Goal: Task Accomplishment & Management: Complete application form

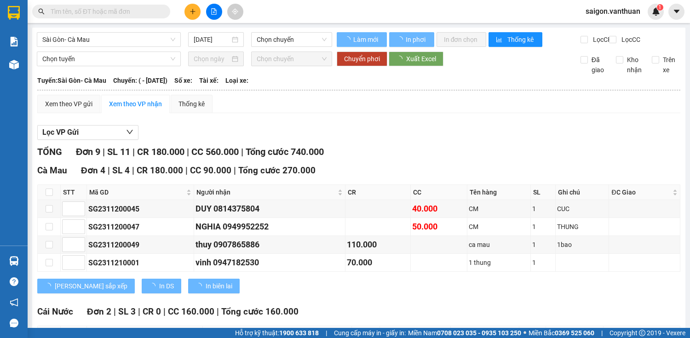
type input "[DATE]"
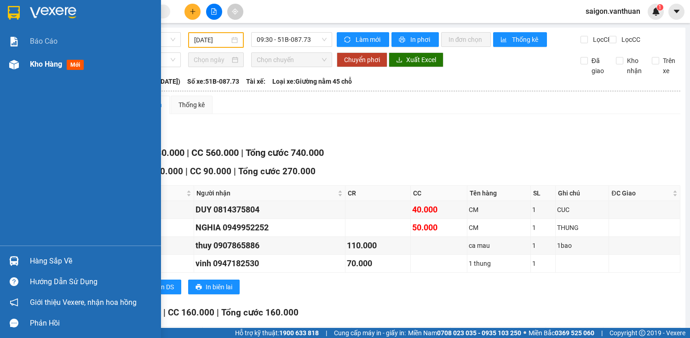
click at [32, 64] on span "Kho hàng" at bounding box center [46, 64] width 32 height 9
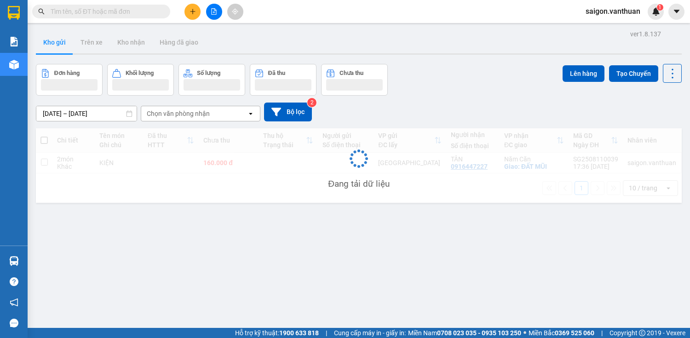
click at [211, 16] on button at bounding box center [214, 12] width 16 height 16
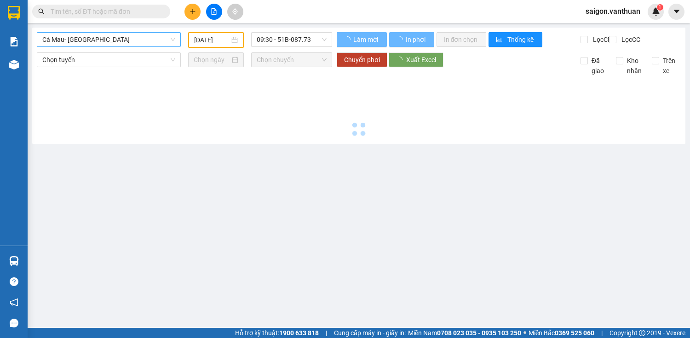
type input "[DATE]"
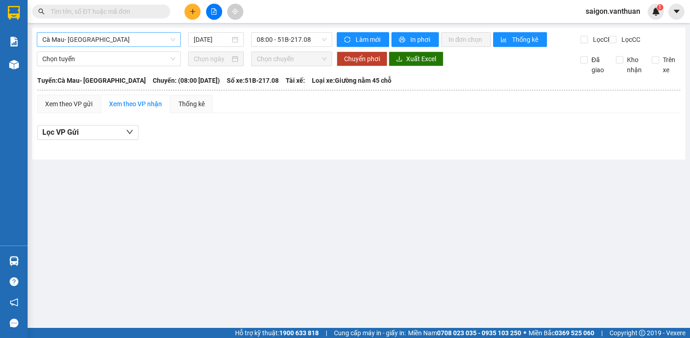
click at [124, 43] on span "Cà Mau- [GEOGRAPHIC_DATA]" at bounding box center [108, 40] width 133 height 14
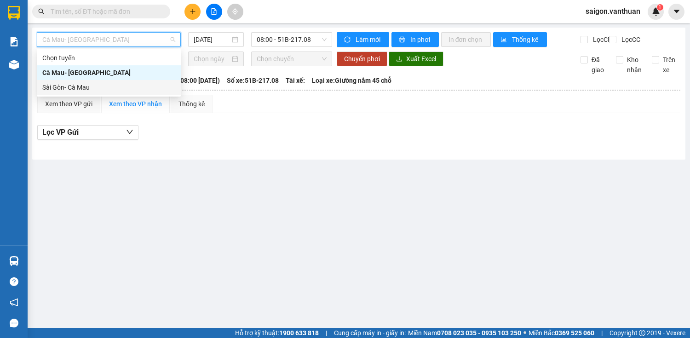
click at [92, 83] on div "Sài Gòn- Cà Mau" at bounding box center [108, 87] width 133 height 10
type input "[DATE]"
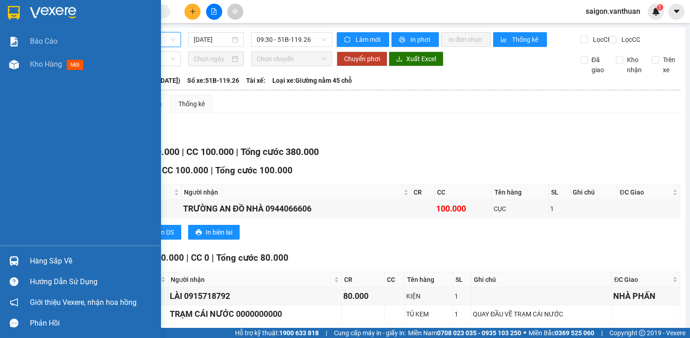
drag, startPoint x: 14, startPoint y: 60, endPoint x: 46, endPoint y: 89, distance: 43.0
click at [14, 60] on img at bounding box center [14, 65] width 10 height 10
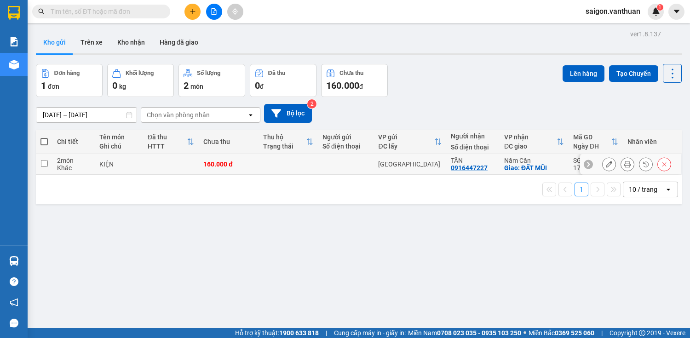
drag, startPoint x: 221, startPoint y: 173, endPoint x: 243, endPoint y: 169, distance: 22.4
click at [223, 148] on td "160.000 đ" at bounding box center [228, 164] width 59 height 21
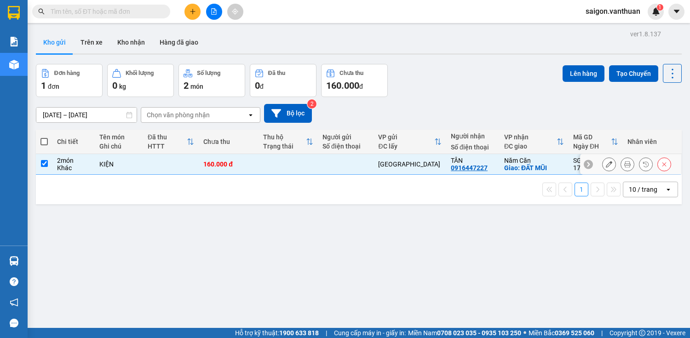
click at [247, 148] on td "160.000 đ" at bounding box center [228, 164] width 59 height 21
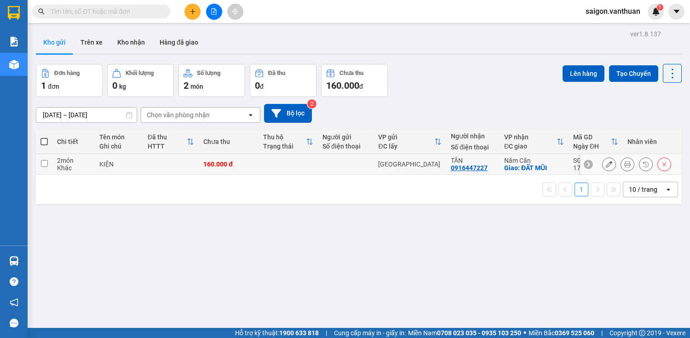
click at [336, 148] on td at bounding box center [346, 164] width 56 height 21
checkbox input "true"
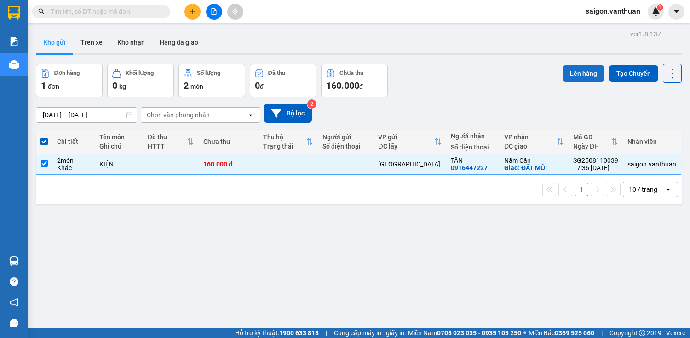
click at [336, 74] on button "Lên hàng" at bounding box center [584, 73] width 42 height 17
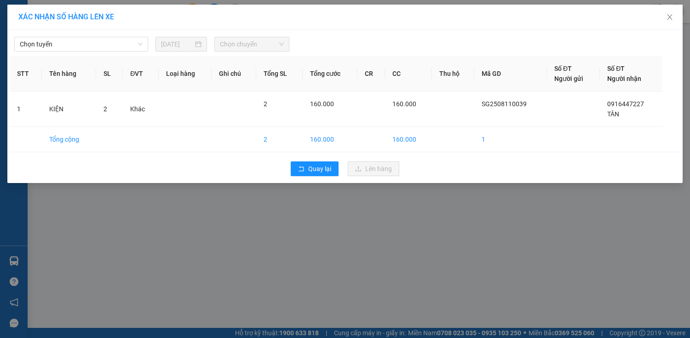
drag, startPoint x: 96, startPoint y: 41, endPoint x: 81, endPoint y: 53, distance: 19.1
click at [91, 46] on span "Chọn tuyến" at bounding box center [81, 44] width 123 height 14
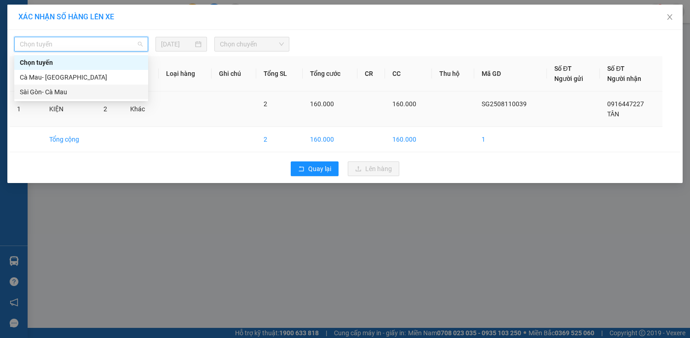
drag, startPoint x: 46, startPoint y: 91, endPoint x: 137, endPoint y: 102, distance: 91.9
click at [116, 101] on div "184573 184572 Chọn tuyến [GEOGRAPHIC_DATA]- [GEOGRAPHIC_DATA] [GEOGRAPHIC_DATA]…" at bounding box center [81, 77] width 134 height 48
click at [41, 90] on div "Sài Gòn- Cà Mau" at bounding box center [81, 92] width 123 height 10
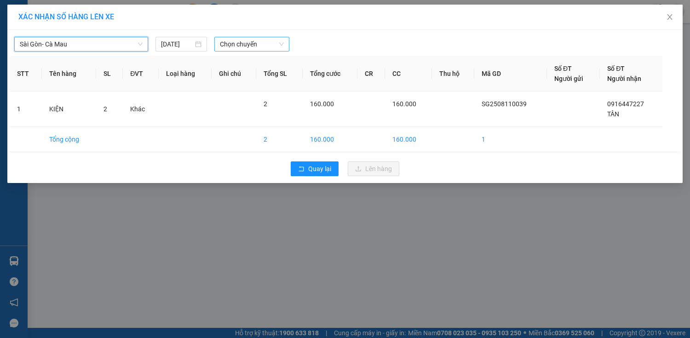
click at [276, 46] on span "Chọn chuyến" at bounding box center [252, 44] width 64 height 14
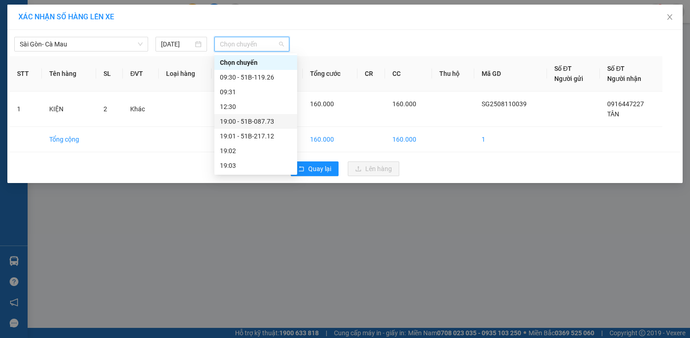
click at [256, 121] on div "19:00 - 51B-087.73" at bounding box center [256, 121] width 72 height 10
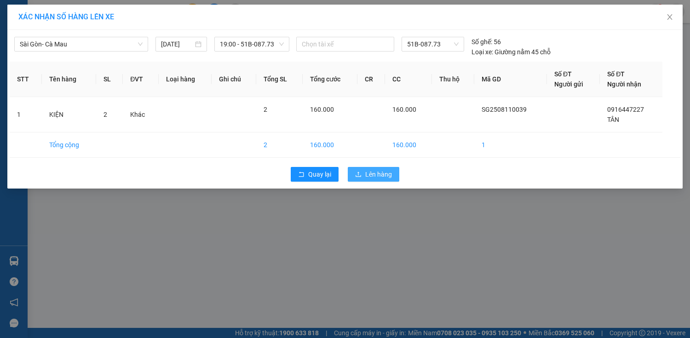
click at [336, 148] on span "Lên hàng" at bounding box center [378, 174] width 27 height 10
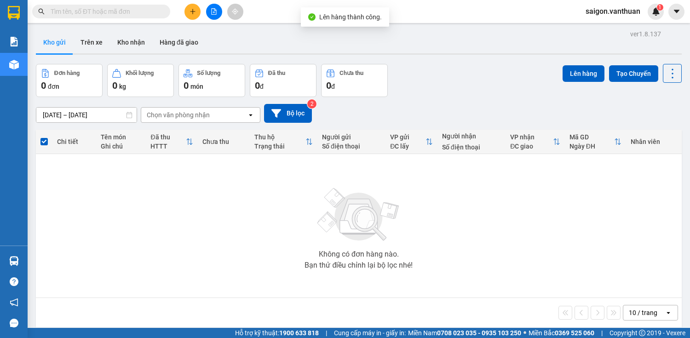
click at [212, 9] on icon "file-add" at bounding box center [214, 11] width 5 height 6
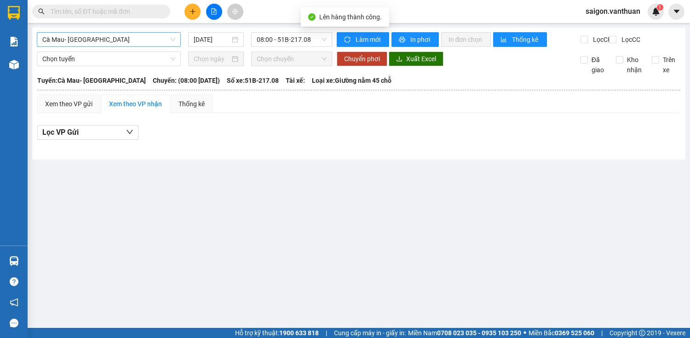
click at [168, 38] on span "Cà Mau- [GEOGRAPHIC_DATA]" at bounding box center [108, 40] width 133 height 14
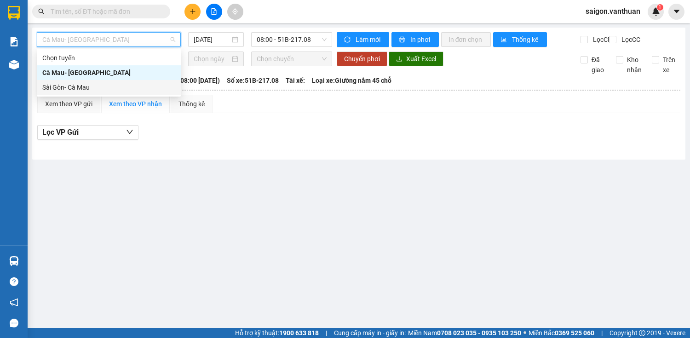
click at [85, 96] on body "Kết quả tìm kiếm ( 0 ) Bộ lọc No Data saigon.vanthuan 1 Báo cáo Kho hàng mới Hà…" at bounding box center [345, 169] width 690 height 338
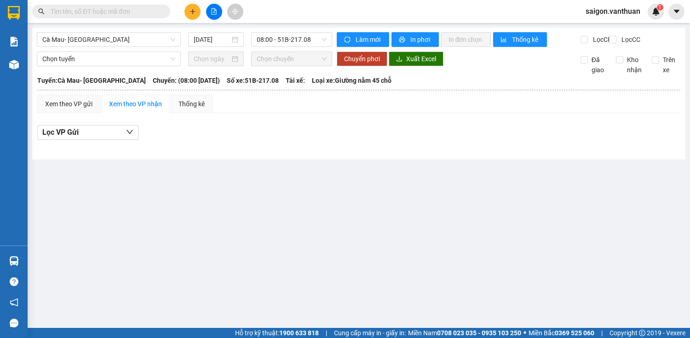
click at [86, 84] on b "Tuyến: Cà Mau- [GEOGRAPHIC_DATA]" at bounding box center [91, 80] width 109 height 7
drag, startPoint x: 122, startPoint y: 34, endPoint x: 117, endPoint y: 37, distance: 6.4
click at [120, 34] on span "Cà Mau- [GEOGRAPHIC_DATA]" at bounding box center [108, 40] width 133 height 14
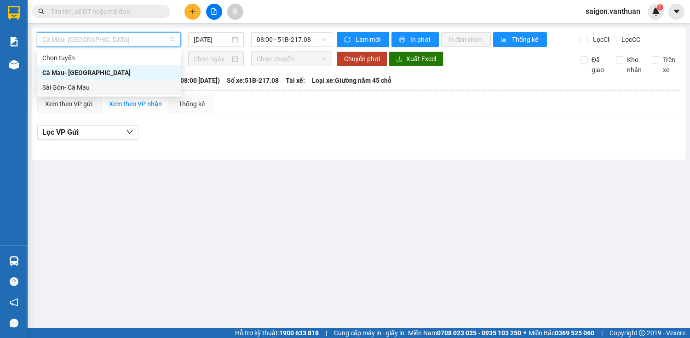
click at [70, 87] on div "Sài Gòn- Cà Mau" at bounding box center [108, 87] width 133 height 10
type input "[DATE]"
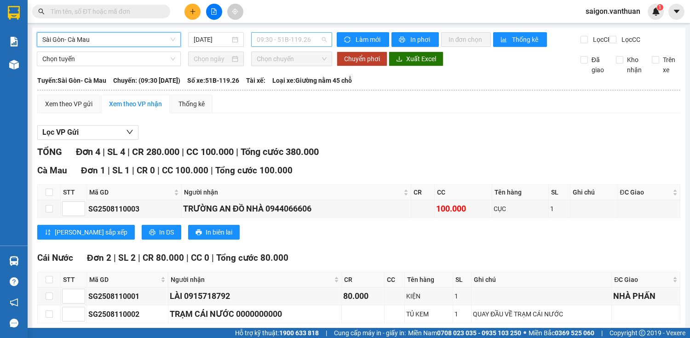
drag, startPoint x: 309, startPoint y: 45, endPoint x: 299, endPoint y: 45, distance: 10.6
click at [306, 45] on span "09:30 - 51B-119.26" at bounding box center [292, 40] width 70 height 14
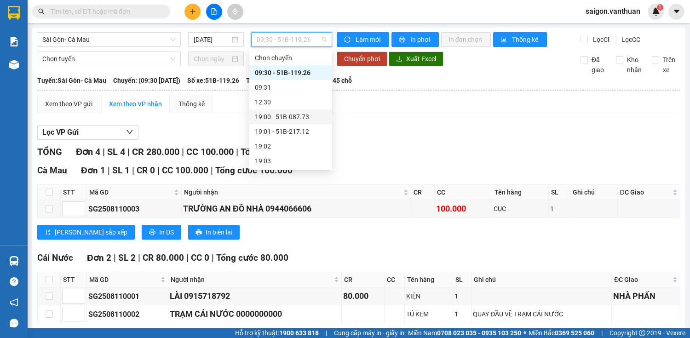
click at [288, 116] on div "19:00 - 51B-087.73" at bounding box center [291, 117] width 72 height 10
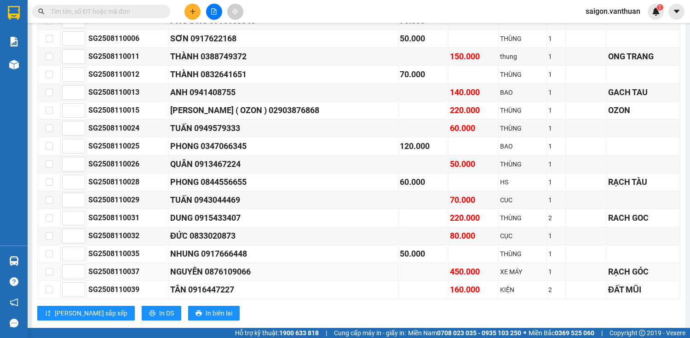
scroll to position [700, 0]
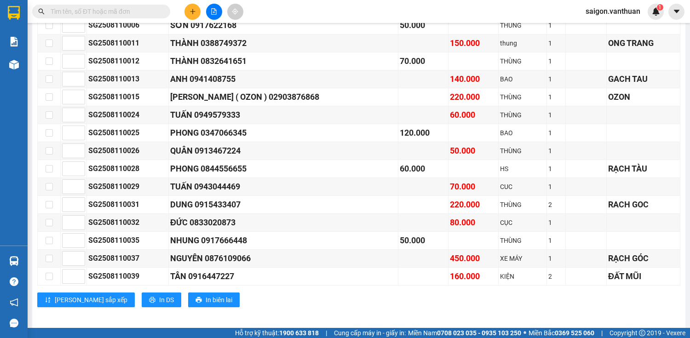
click at [210, 14] on button at bounding box center [214, 12] width 16 height 16
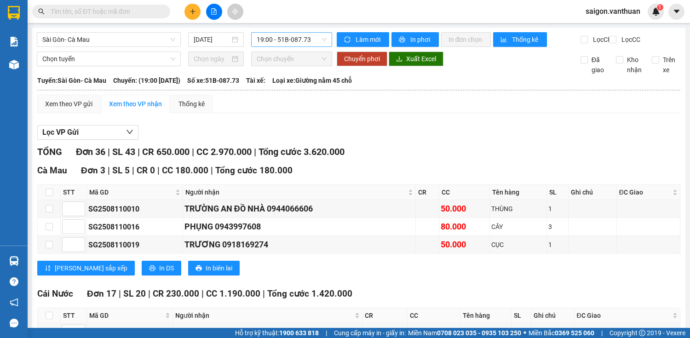
drag, startPoint x: 322, startPoint y: 37, endPoint x: 293, endPoint y: 81, distance: 52.5
click at [322, 37] on span "19:00 - 51B-087.73" at bounding box center [292, 40] width 70 height 14
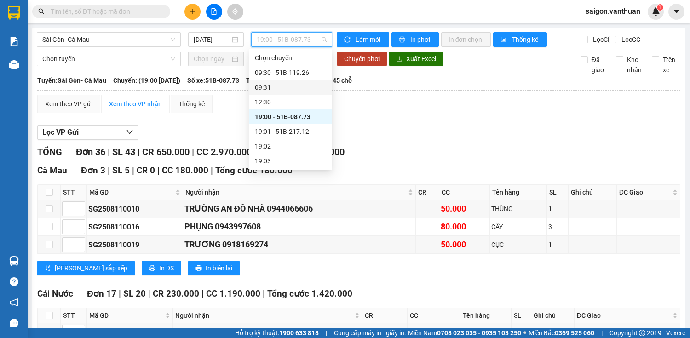
click at [293, 73] on div "09:30 - 51B-119.26" at bounding box center [291, 73] width 72 height 10
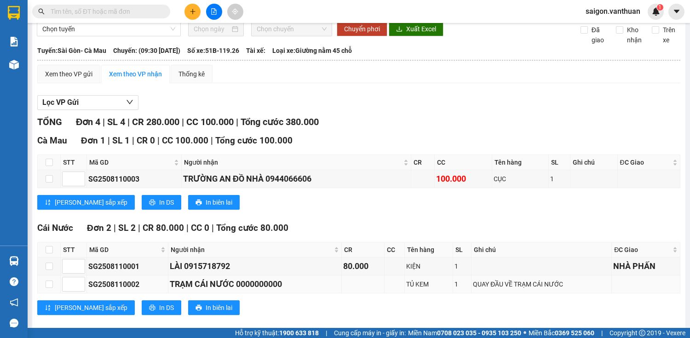
scroll to position [136, 0]
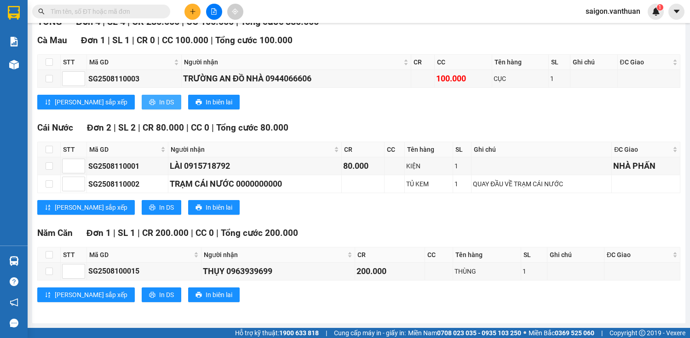
click at [142, 105] on button "In DS" at bounding box center [162, 102] width 40 height 15
click at [159, 148] on span "In DS" at bounding box center [166, 208] width 15 height 10
click at [142, 148] on button "In DS" at bounding box center [162, 295] width 40 height 15
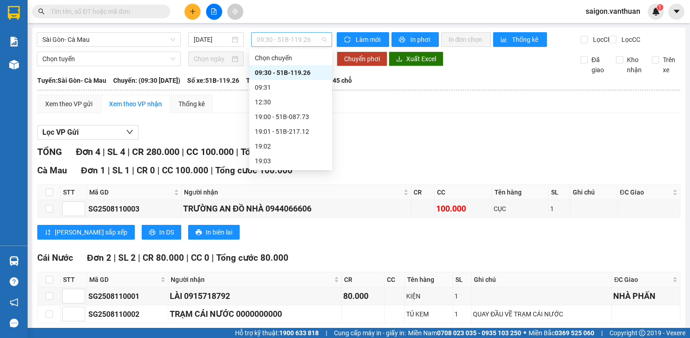
drag, startPoint x: 302, startPoint y: 35, endPoint x: 315, endPoint y: 90, distance: 56.4
click at [302, 35] on span "09:30 - 51B-119.26" at bounding box center [292, 40] width 70 height 14
click at [304, 108] on div "12:30" at bounding box center [290, 102] width 83 height 15
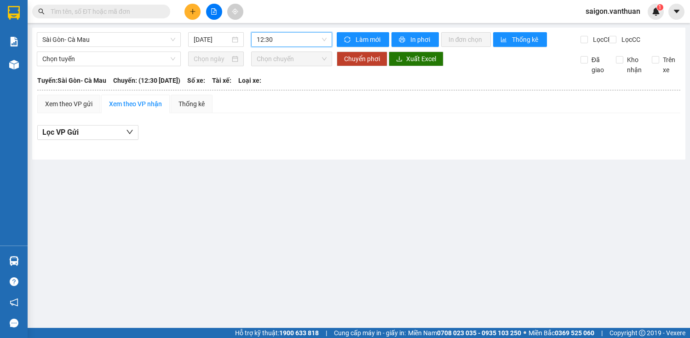
click at [322, 43] on span "12:30" at bounding box center [292, 40] width 70 height 14
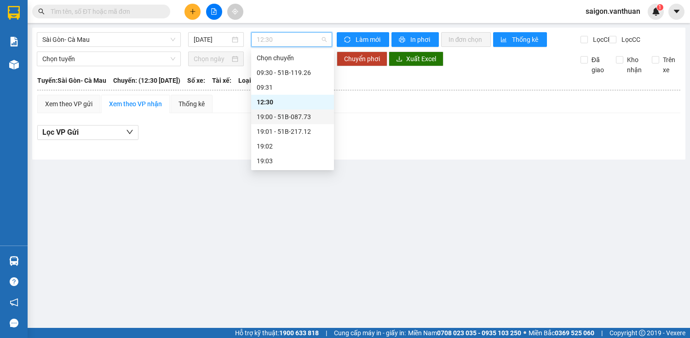
click at [312, 116] on div "19:00 - 51B-087.73" at bounding box center [293, 117] width 72 height 10
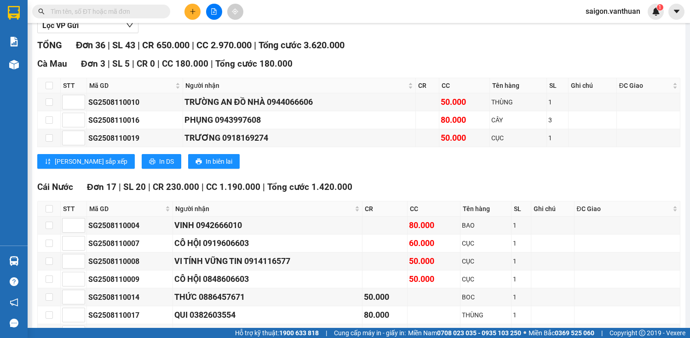
scroll to position [110, 0]
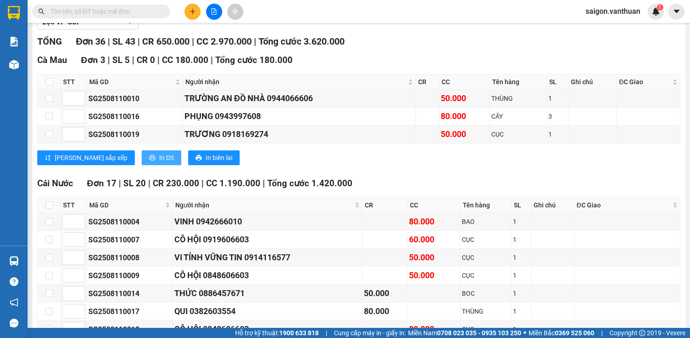
click at [159, 148] on span "In DS" at bounding box center [166, 158] width 15 height 10
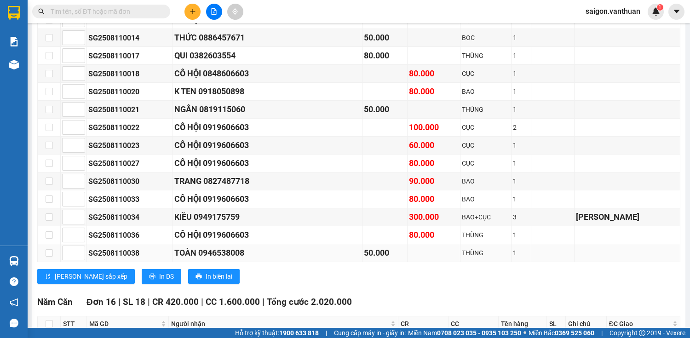
scroll to position [368, 0]
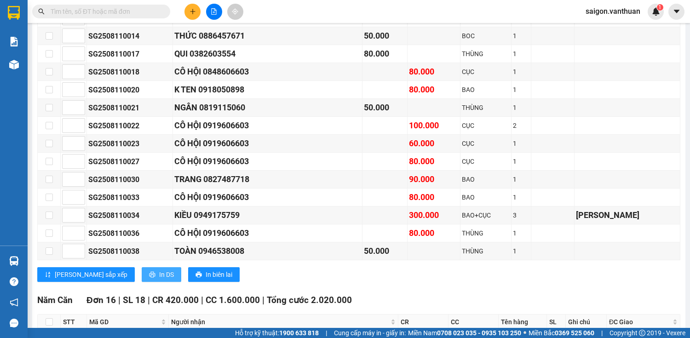
click at [159, 148] on span "In DS" at bounding box center [166, 275] width 15 height 10
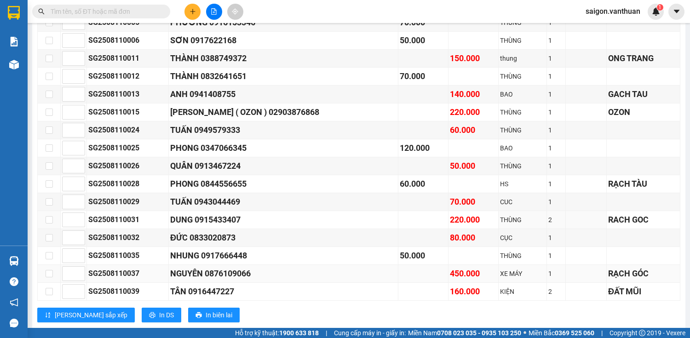
scroll to position [701, 0]
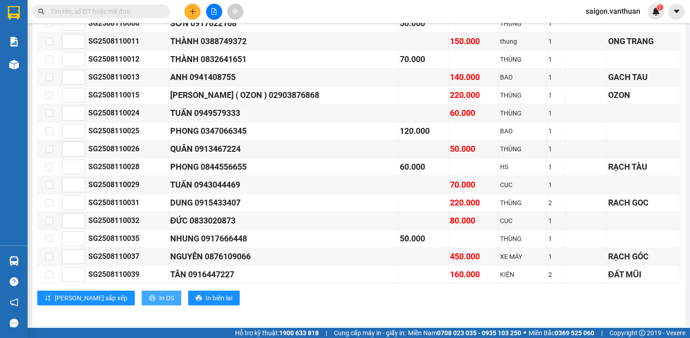
click at [159, 148] on span "In DS" at bounding box center [166, 298] width 15 height 10
click at [188, 12] on button at bounding box center [193, 12] width 16 height 16
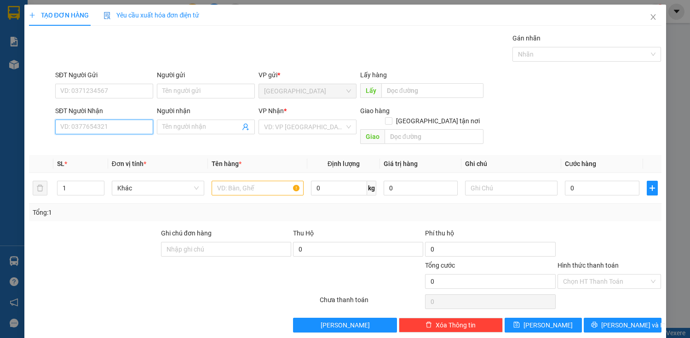
click at [108, 128] on input "SĐT Người Nhận" at bounding box center [104, 127] width 98 height 15
type input "0918132099"
click at [125, 146] on div "0918132099 - DIỂM" at bounding box center [103, 145] width 86 height 10
type input "DIỂM"
type input "1.250.000"
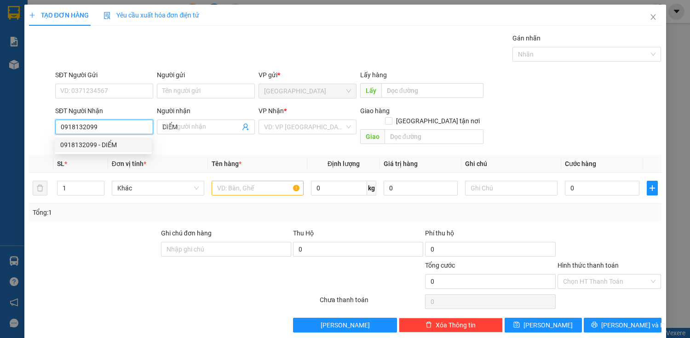
type input "1.250.000"
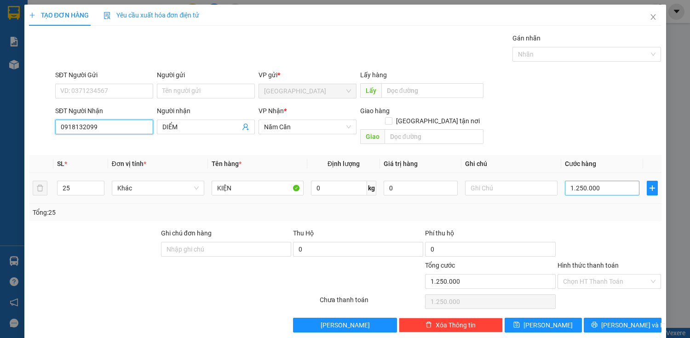
type input "0918132099"
click at [336, 148] on input "1.250.000" at bounding box center [602, 188] width 74 height 15
type input "0"
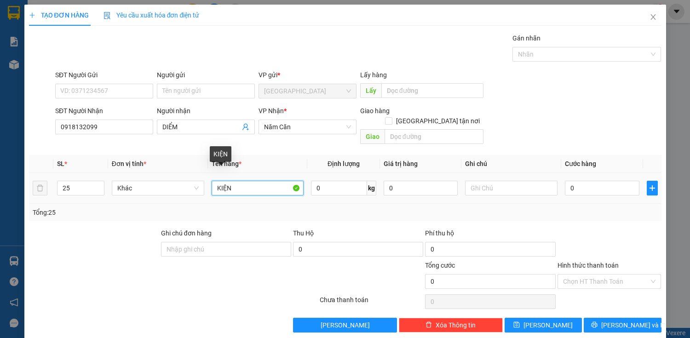
click at [251, 148] on input "KIỆN" at bounding box center [258, 188] width 93 height 15
type input "K"
type input "THÙNG"
drag, startPoint x: 97, startPoint y: 179, endPoint x: 94, endPoint y: 163, distance: 16.0
click at [95, 148] on div "15" at bounding box center [80, 188] width 47 height 18
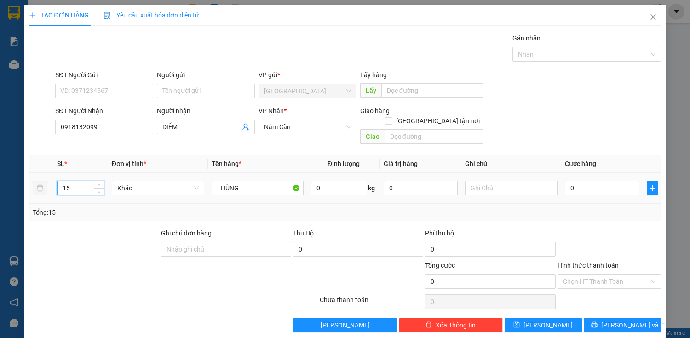
type input "1"
type input "2"
click at [336, 148] on input "0" at bounding box center [602, 188] width 74 height 15
type input "1"
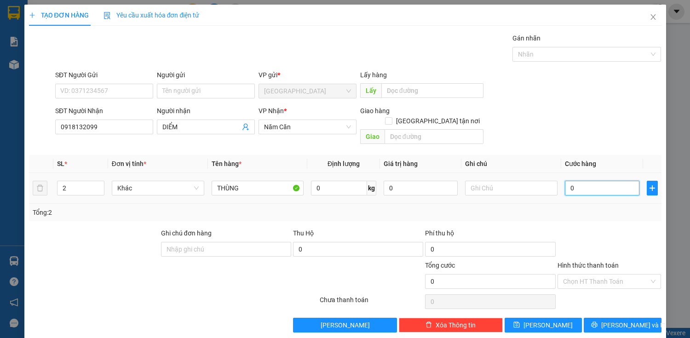
type input "1"
type input "14"
type input "140"
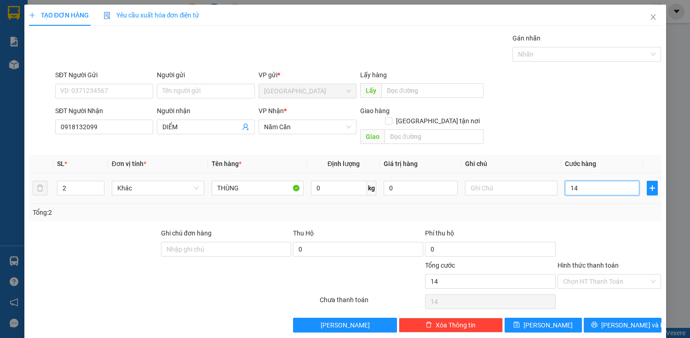
type input "140"
type input "1.400"
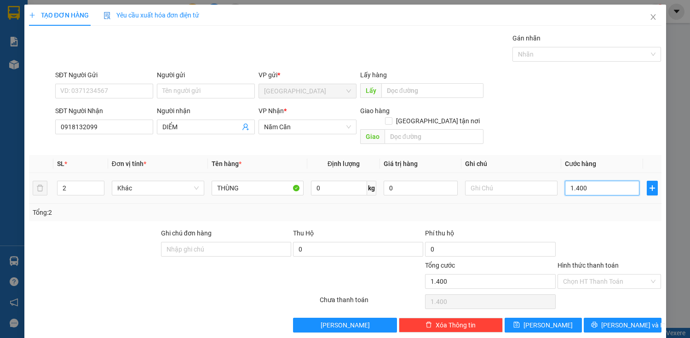
type input "14.000"
type input "140.000"
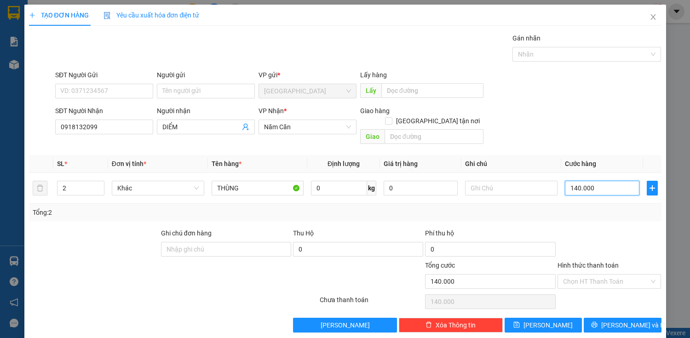
type input "140.000"
click at [336, 148] on button "[PERSON_NAME] và In" at bounding box center [622, 325] width 77 height 15
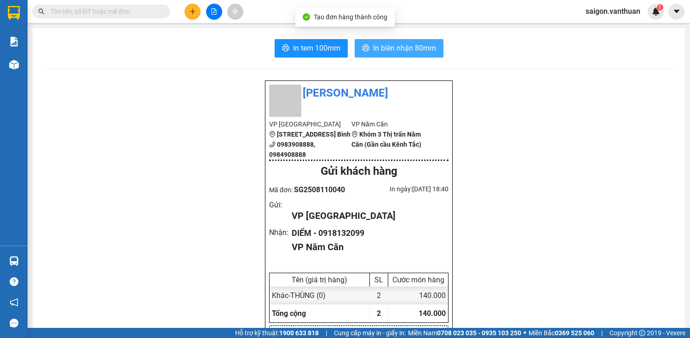
click at [336, 42] on span "In biên nhận 80mm" at bounding box center [404, 48] width 63 height 12
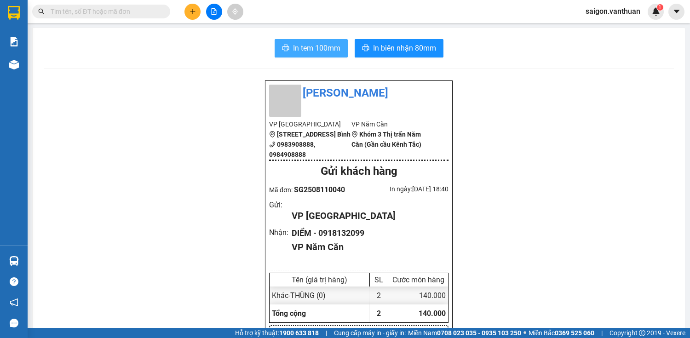
click at [306, 48] on span "In tem 100mm" at bounding box center [316, 48] width 47 height 12
click at [191, 12] on icon "plus" at bounding box center [193, 11] width 6 height 6
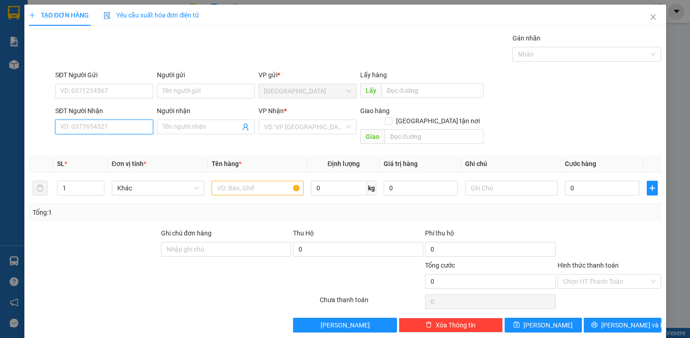
click at [72, 125] on input "SĐT Người Nhận" at bounding box center [104, 127] width 98 height 15
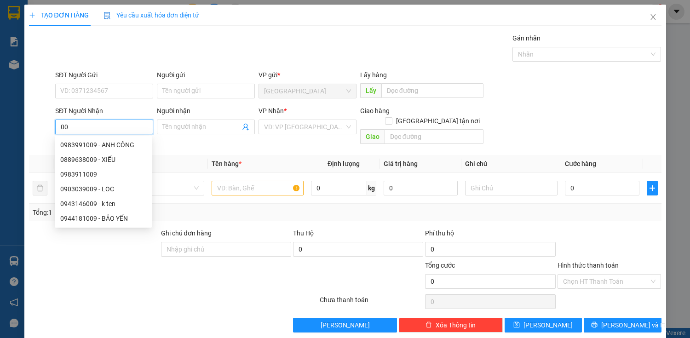
type input "0"
click at [94, 146] on div "0918132099 - DIỂM" at bounding box center [105, 145] width 91 height 10
type input "0918132099"
type input "DIỂM"
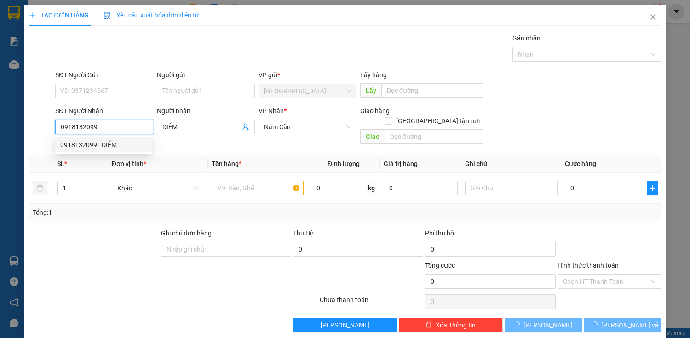
type input "140.000"
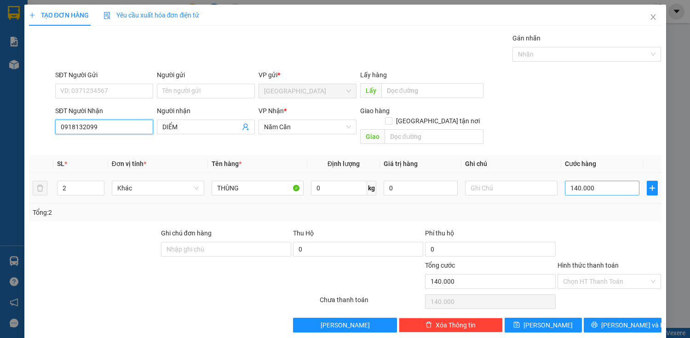
type input "0918132099"
click at [336, 148] on input "140.000" at bounding box center [602, 188] width 74 height 15
type input "0"
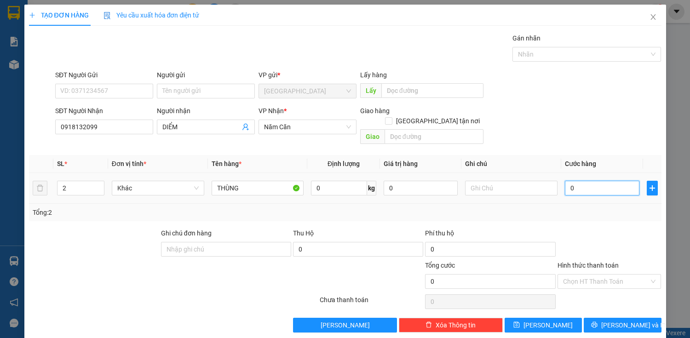
type input "10"
type input "140"
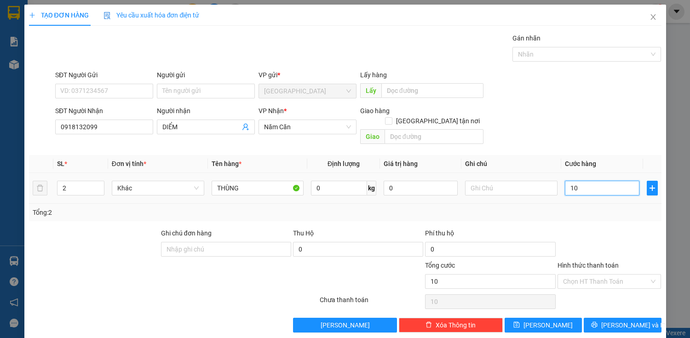
type input "140"
type input "1.400"
type input "14.000"
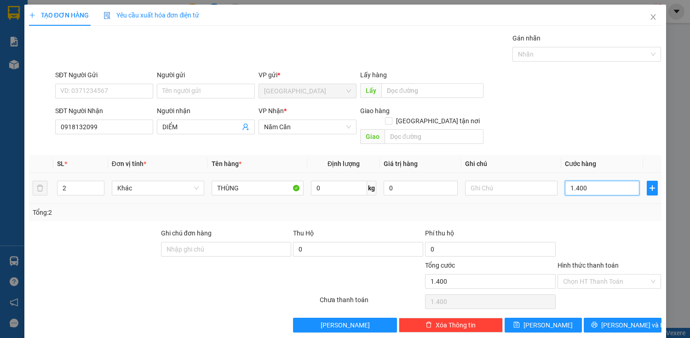
type input "14.000"
type input "140.000"
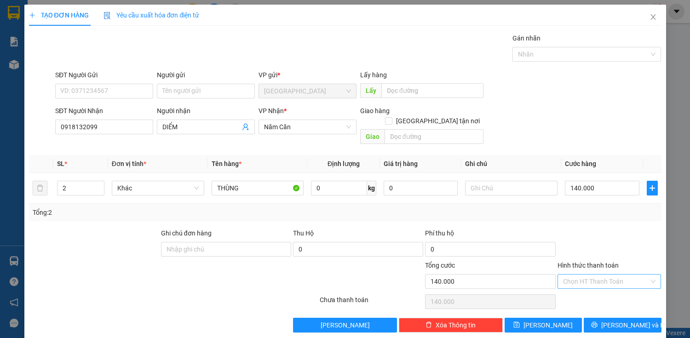
drag, startPoint x: 573, startPoint y: 268, endPoint x: 577, endPoint y: 277, distance: 9.5
click at [336, 148] on input "Hình thức thanh toán" at bounding box center [606, 282] width 87 height 14
click at [336, 148] on div "Tại văn phòng" at bounding box center [604, 289] width 92 height 10
type input "140.000"
click at [336, 148] on span "[PERSON_NAME] và In" at bounding box center [634, 325] width 64 height 10
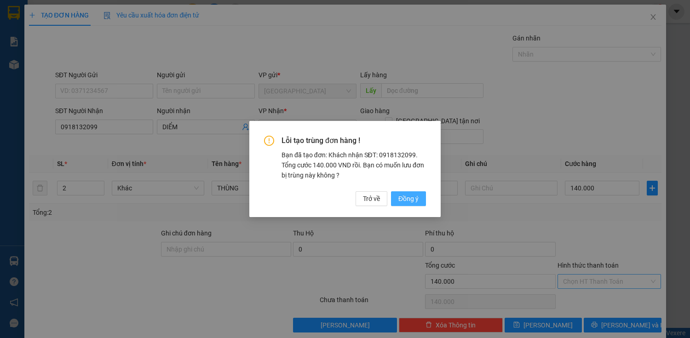
click at [336, 148] on button "Đồng ý" at bounding box center [408, 198] width 35 height 15
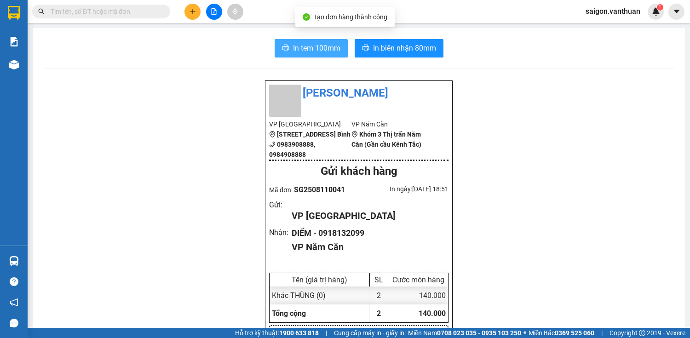
click at [296, 50] on span "In tem 100mm" at bounding box center [316, 48] width 47 height 12
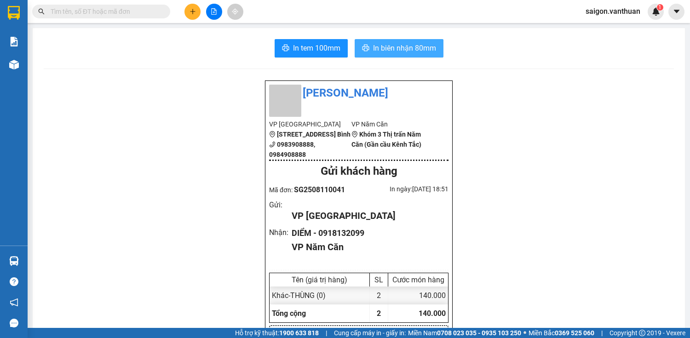
click at [336, 46] on button "In biên nhận 80mm" at bounding box center [399, 48] width 89 height 18
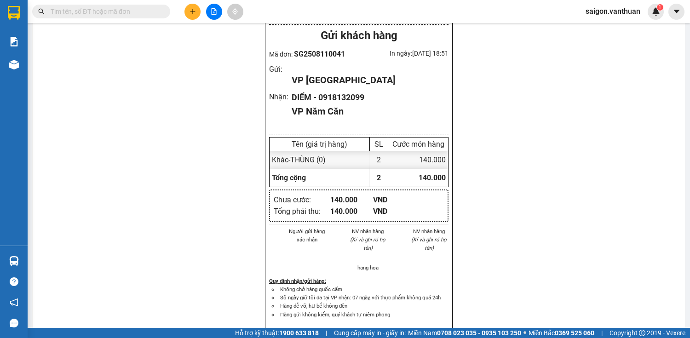
scroll to position [147, 0]
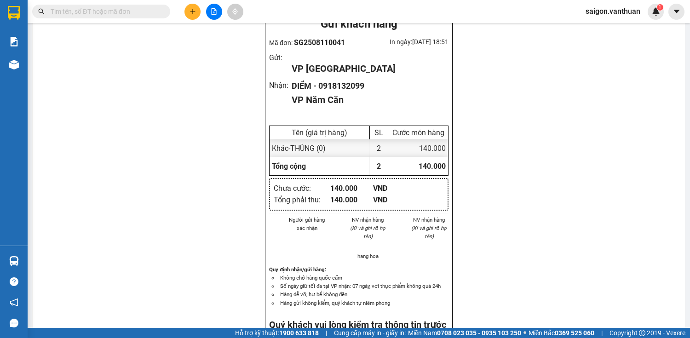
drag, startPoint x: 433, startPoint y: 165, endPoint x: 436, endPoint y: 170, distance: 6.4
click at [336, 148] on div "Vân Thuận VP [GEOGRAPHIC_DATA] [STREET_ADDRESS] Bình 0983908888, 0984908888 VP…" at bounding box center [359, 294] width 631 height 722
drag, startPoint x: 466, startPoint y: 220, endPoint x: 610, endPoint y: 112, distance: 179.9
click at [336, 113] on div "Vân Thuận VP [GEOGRAPHIC_DATA] [STREET_ADDRESS] Bình 0983908888, 0984908888 VP…" at bounding box center [359, 294] width 631 height 722
click at [190, 8] on icon "plus" at bounding box center [193, 11] width 6 height 6
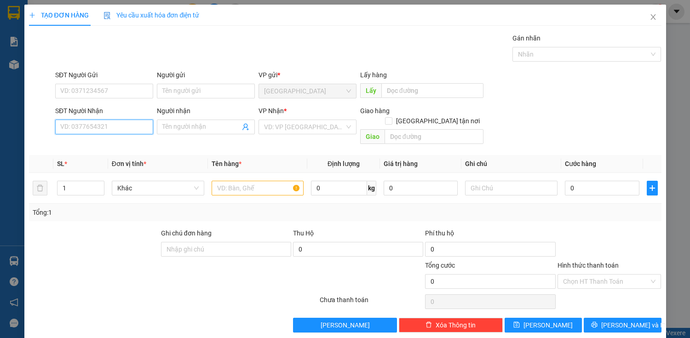
click at [89, 120] on input "SĐT Người Nhận" at bounding box center [104, 127] width 98 height 15
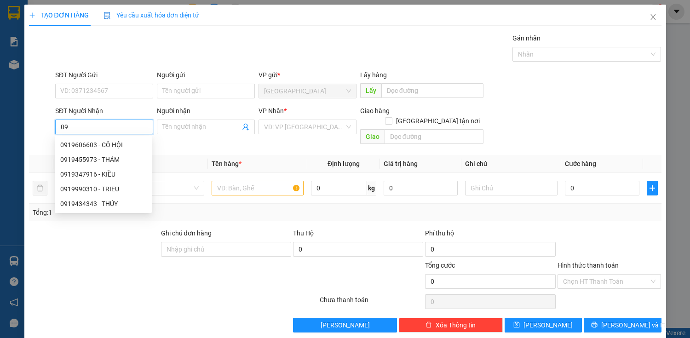
type input "0"
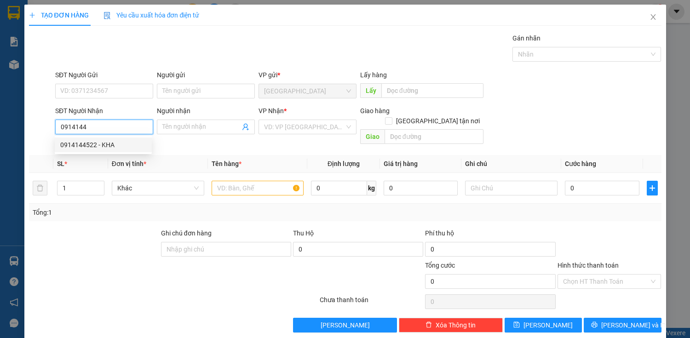
click at [107, 140] on div "0914144522 - KHA" at bounding box center [103, 145] width 86 height 10
type input "0914144522"
type input "KHA"
checkbox input "true"
type input "ONG TRANG"
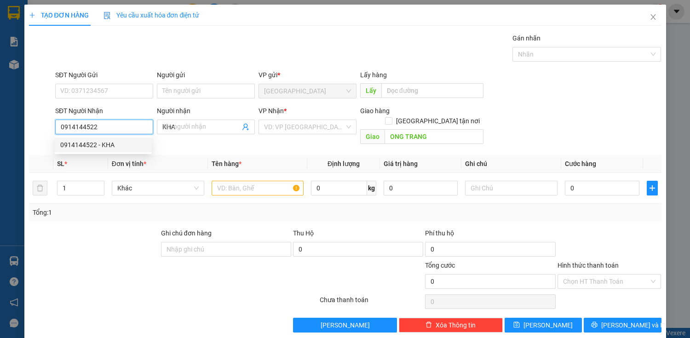
type input "80.000"
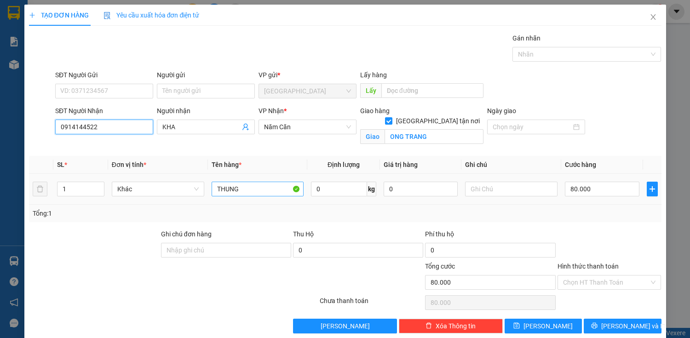
type input "0914144522"
click at [262, 148] on input "THUNG" at bounding box center [258, 189] width 93 height 15
type input "T"
type input "CỤC"
click at [336, 148] on input "80.000" at bounding box center [602, 189] width 74 height 15
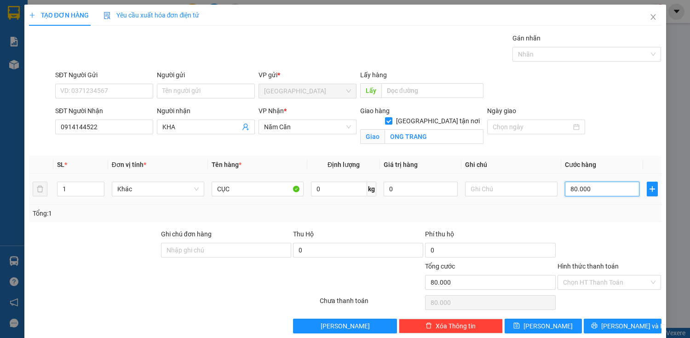
type input "0"
type input "80"
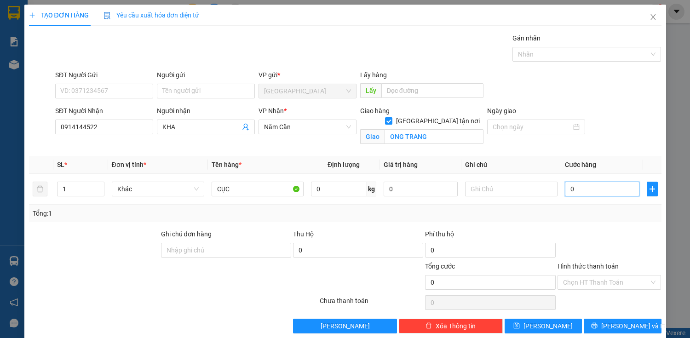
type input "80"
type input "800"
type input "8.000"
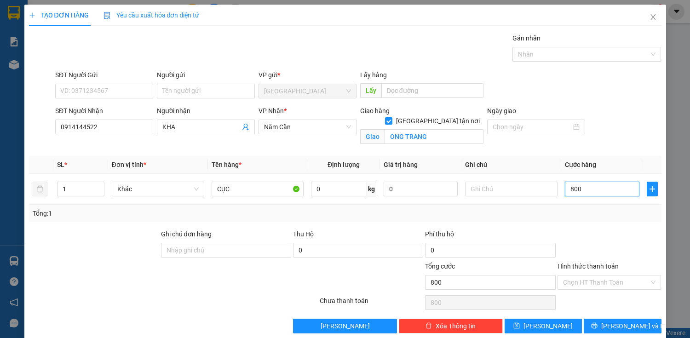
type input "8.000"
type input "80.000"
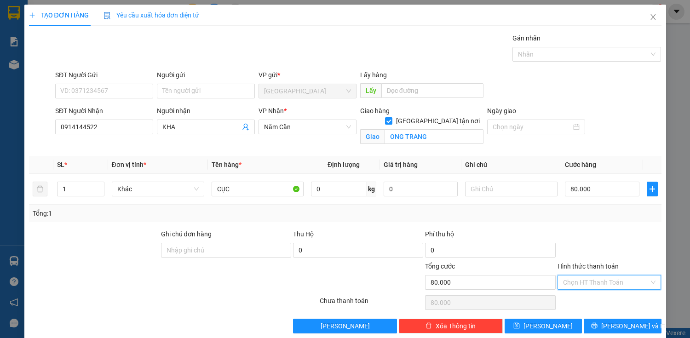
click at [336, 148] on input "Hình thức thanh toán" at bounding box center [606, 283] width 87 height 14
drag, startPoint x: 615, startPoint y: 259, endPoint x: 615, endPoint y: 267, distance: 8.3
click at [336, 148] on div at bounding box center [610, 245] width 106 height 32
drag, startPoint x: 614, startPoint y: 324, endPoint x: 555, endPoint y: 278, distance: 75.4
click at [336, 148] on span "[PERSON_NAME] và In" at bounding box center [634, 326] width 64 height 10
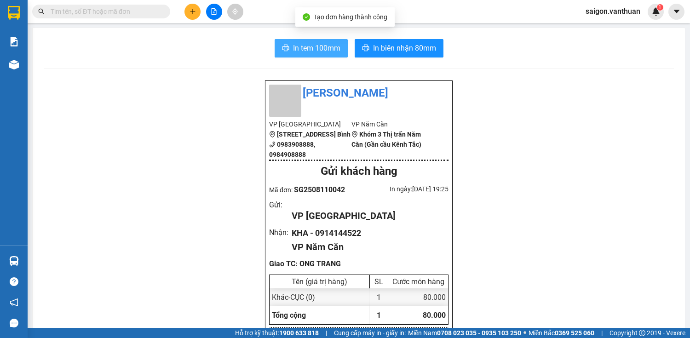
click at [331, 42] on span "In tem 100mm" at bounding box center [316, 48] width 47 height 12
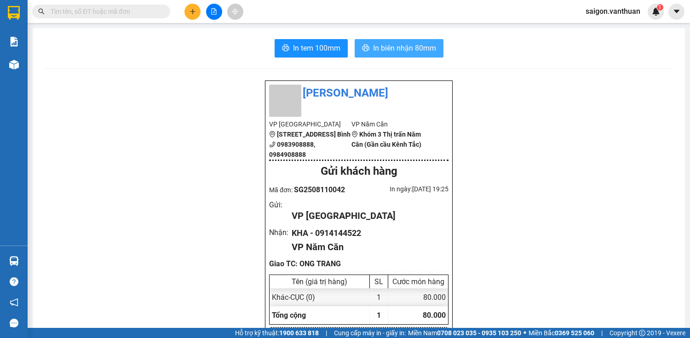
click at [336, 54] on button "In biên nhận 80mm" at bounding box center [399, 48] width 89 height 18
click at [197, 5] on button at bounding box center [193, 12] width 16 height 16
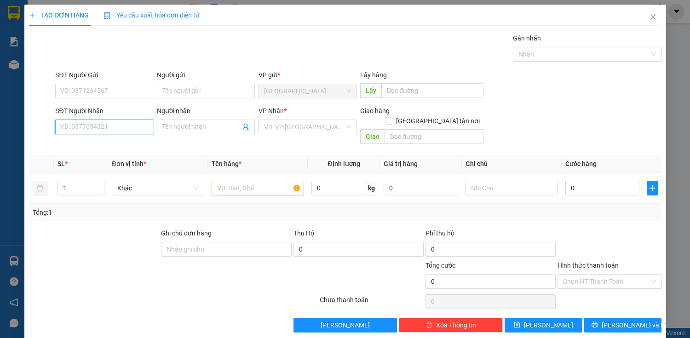
click at [92, 125] on input "SĐT Người Nhận" at bounding box center [104, 127] width 98 height 15
click at [120, 122] on input "SĐT Người Nhận" at bounding box center [104, 127] width 98 height 15
type input "0949748197"
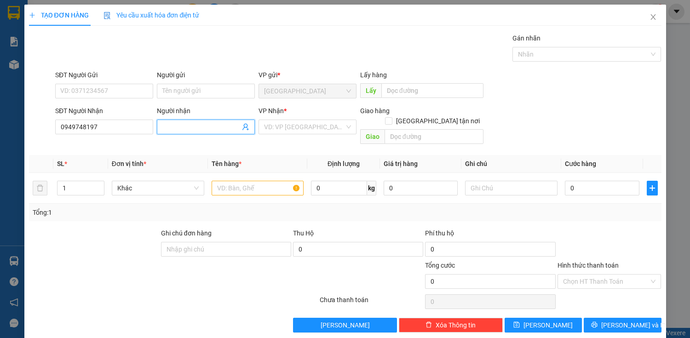
click at [171, 125] on input "Người nhận" at bounding box center [201, 127] width 78 height 10
type input "N"
type input "NGHỊ"
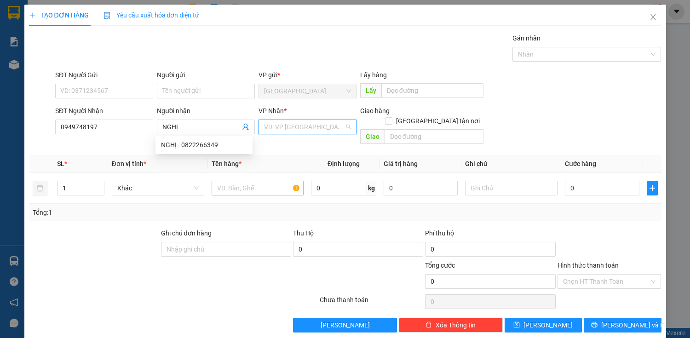
click at [336, 130] on input "search" at bounding box center [304, 127] width 81 height 14
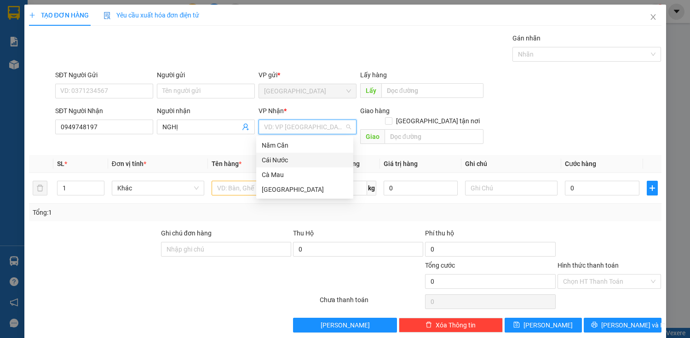
click at [309, 148] on div "Cái Nước" at bounding box center [304, 160] width 97 height 15
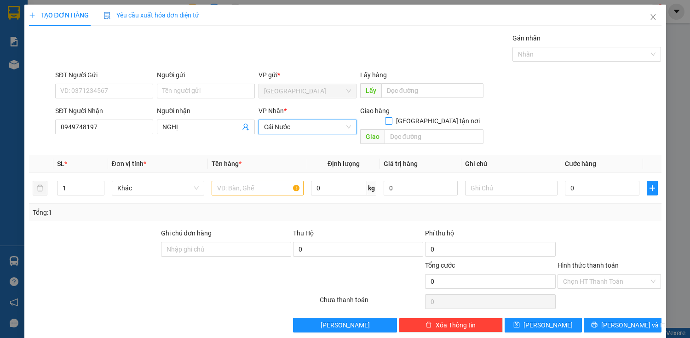
click at [336, 116] on span "[GEOGRAPHIC_DATA] tận nơi" at bounding box center [438, 121] width 91 height 10
click at [336, 117] on input "[GEOGRAPHIC_DATA] tận nơi" at bounding box center [388, 120] width 6 height 6
checkbox input "true"
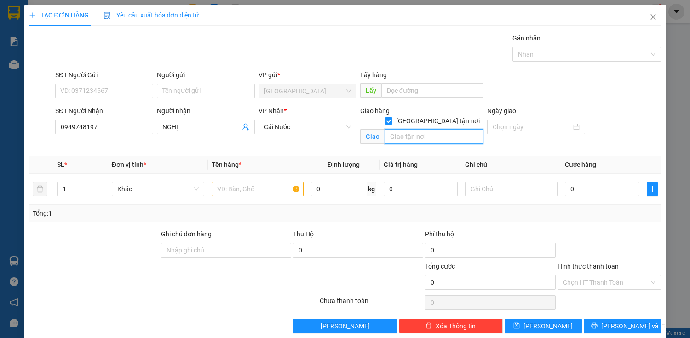
click at [336, 129] on input "text" at bounding box center [434, 136] width 99 height 15
type input "RAU DỪA"
click at [256, 148] on input "text" at bounding box center [258, 189] width 93 height 15
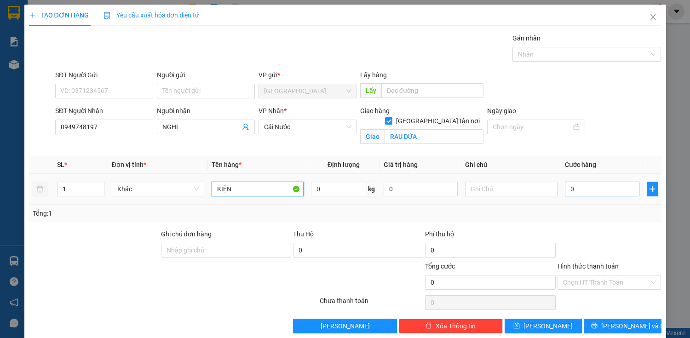
type input "KIỆN"
click at [336, 148] on input "0" at bounding box center [602, 189] width 74 height 15
type input "2"
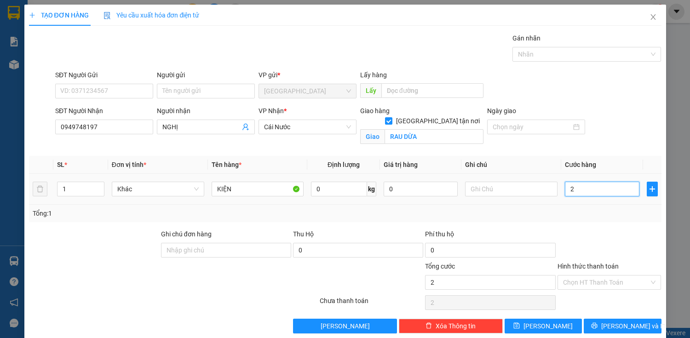
type input "25"
type input "250"
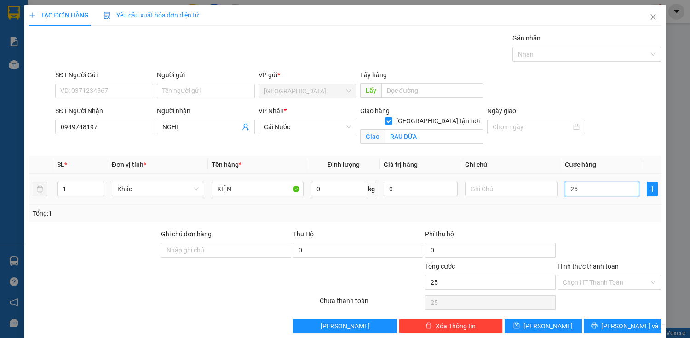
type input "250"
type input "2.500"
type input "25.000"
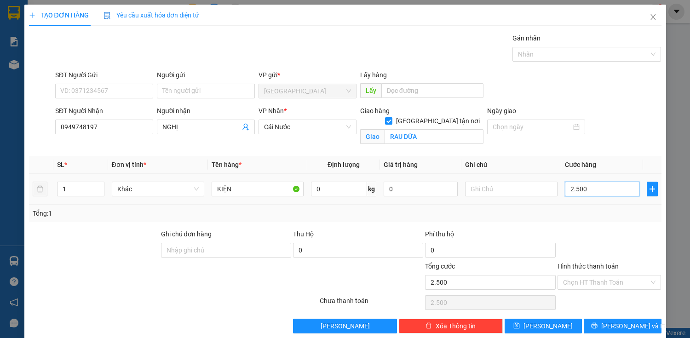
type input "25.000"
type input "250.000"
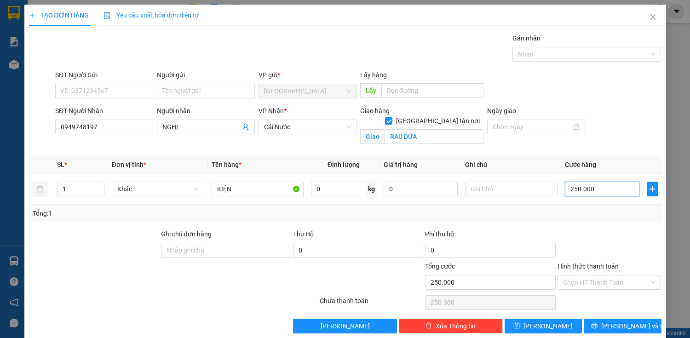
type input "250.000"
click at [336, 148] on div "Hình thức thanh toán Chọn HT Thanh Toán" at bounding box center [610, 277] width 104 height 32
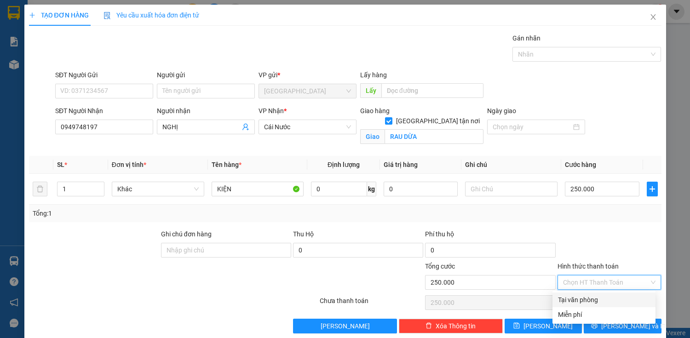
click at [336, 148] on div "Tại văn phòng" at bounding box center [604, 300] width 92 height 10
type input "0"
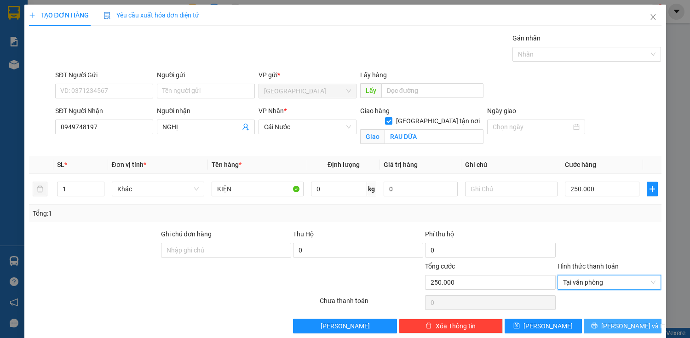
click at [336, 148] on button "[PERSON_NAME] và In" at bounding box center [622, 326] width 77 height 15
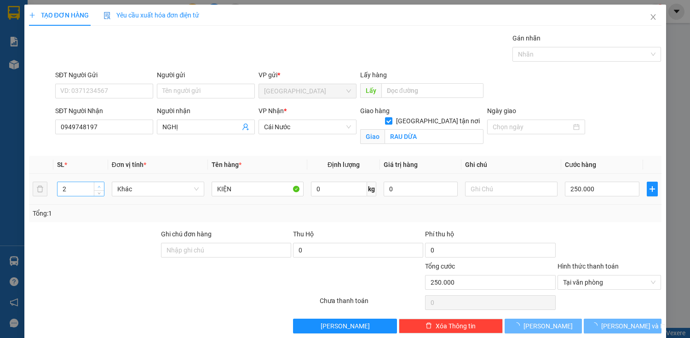
click at [98, 148] on icon "up" at bounding box center [99, 186] width 3 height 3
type input "3"
click at [98, 148] on icon "up" at bounding box center [99, 186] width 3 height 3
click at [336, 148] on button "[PERSON_NAME] và In" at bounding box center [622, 326] width 77 height 15
click at [336, 148] on span "[PERSON_NAME] và In" at bounding box center [634, 326] width 64 height 10
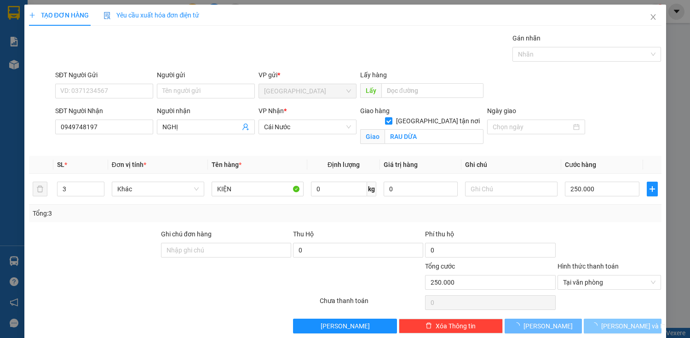
click at [336, 148] on span "[PERSON_NAME] và In" at bounding box center [634, 326] width 64 height 10
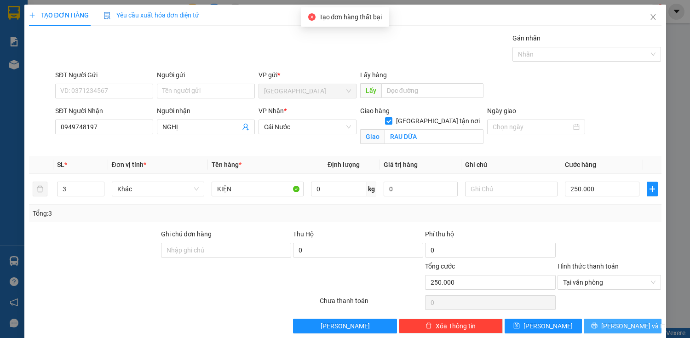
click at [336, 148] on button "[PERSON_NAME] và In" at bounding box center [622, 326] width 77 height 15
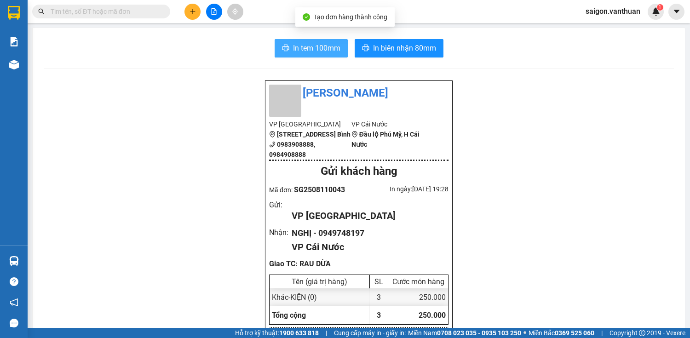
click at [282, 47] on icon "printer" at bounding box center [285, 48] width 7 height 6
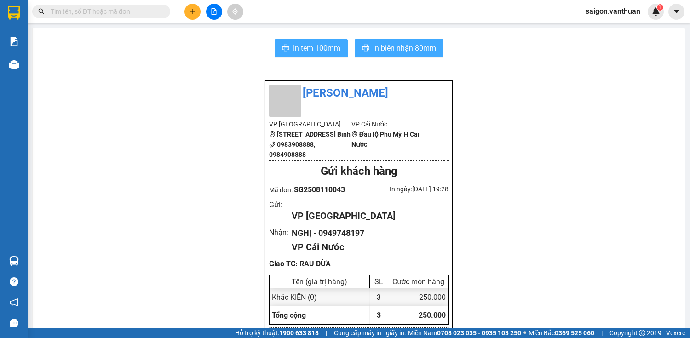
click at [336, 51] on span "In biên nhận 80mm" at bounding box center [404, 48] width 63 height 12
click at [194, 5] on button at bounding box center [193, 12] width 16 height 16
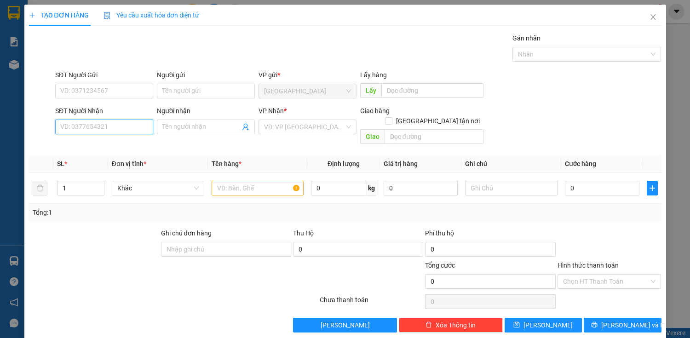
click at [116, 128] on input "SĐT Người Nhận" at bounding box center [104, 127] width 98 height 15
type input "0946960219"
click at [200, 135] on div "Người nhận Tên người nhận" at bounding box center [206, 122] width 98 height 32
click at [202, 127] on input "Người nhận" at bounding box center [201, 127] width 78 height 10
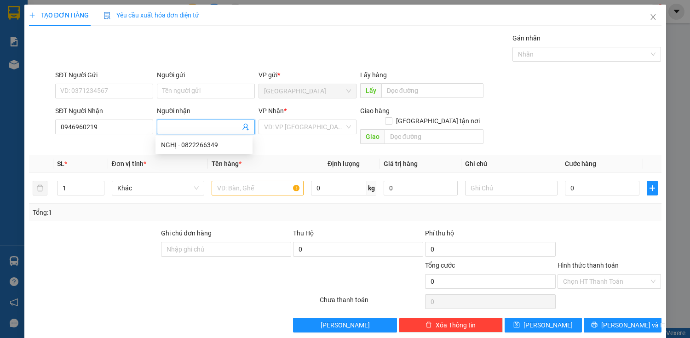
type input "A"
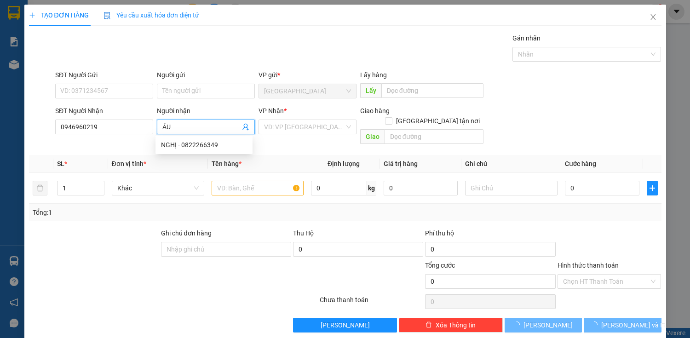
type input "Á"
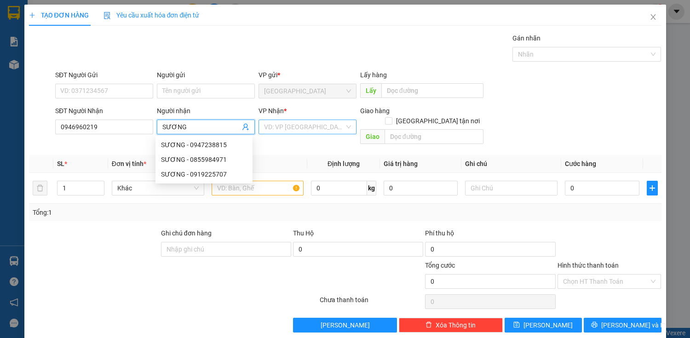
type input "SƯƠNG"
drag, startPoint x: 301, startPoint y: 125, endPoint x: 298, endPoint y: 133, distance: 9.0
click at [298, 133] on span at bounding box center [304, 127] width 81 height 14
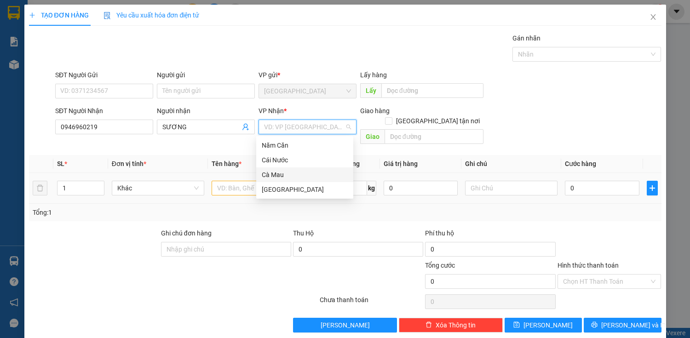
click at [285, 148] on div "Cà Mau" at bounding box center [305, 175] width 86 height 10
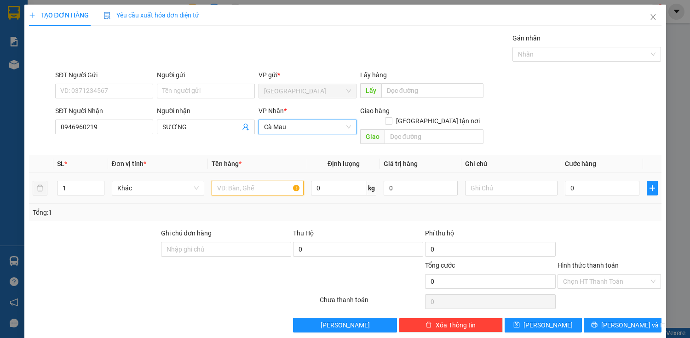
click at [212, 148] on input "text" at bounding box center [258, 188] width 93 height 15
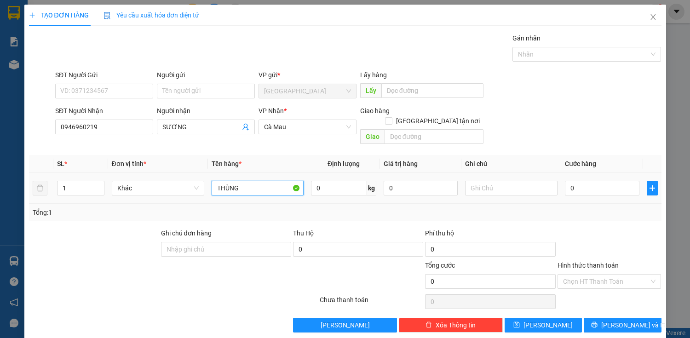
type input "THÙNG"
drag, startPoint x: 89, startPoint y: 168, endPoint x: 104, endPoint y: 170, distance: 15.8
click at [92, 148] on td "1" at bounding box center [80, 188] width 54 height 31
drag, startPoint x: 109, startPoint y: 172, endPoint x: 102, endPoint y: 173, distance: 6.5
click at [108, 148] on td "Khác" at bounding box center [158, 188] width 100 height 31
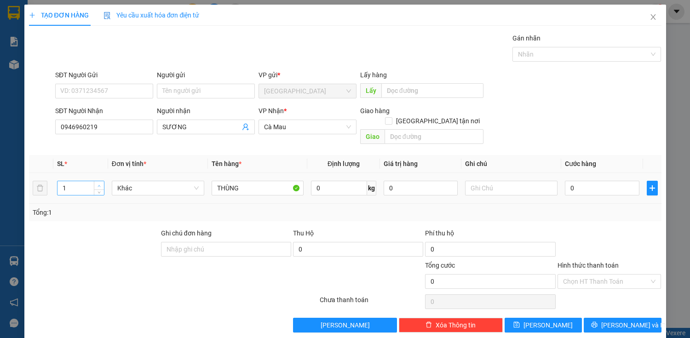
type input "2"
click at [101, 148] on span "up" at bounding box center [100, 186] width 6 height 6
type input "10"
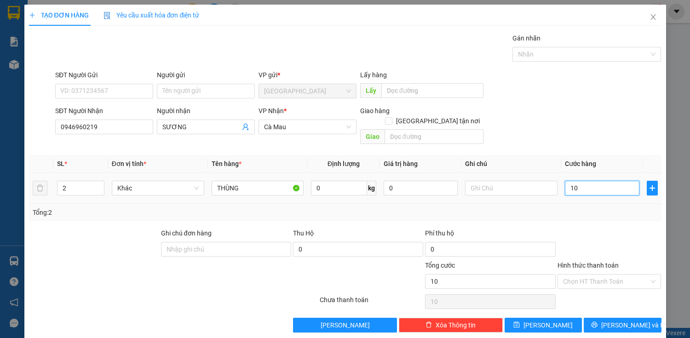
type input "120"
type input "1.200"
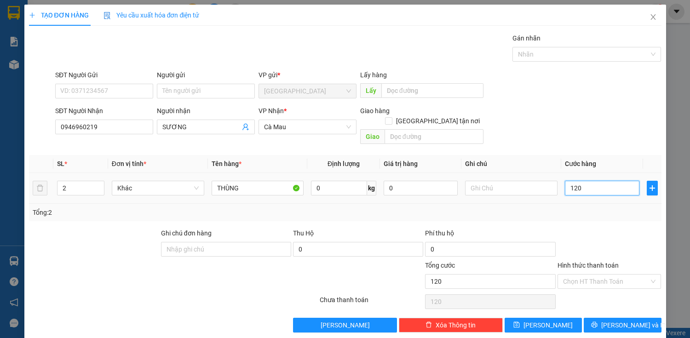
type input "1.200"
type input "12.000"
type input "120.000"
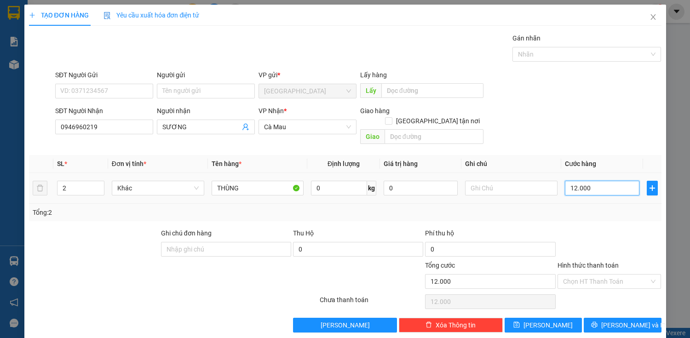
type input "120.000"
click at [336, 148] on input "Hình thức thanh toán" at bounding box center [606, 282] width 87 height 14
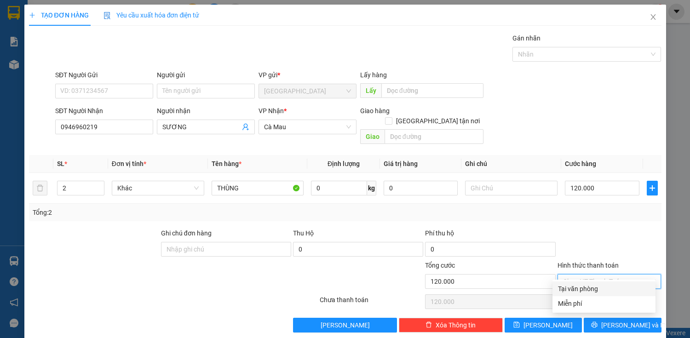
click at [336, 148] on div "Tại văn phòng" at bounding box center [604, 289] width 92 height 10
type input "0"
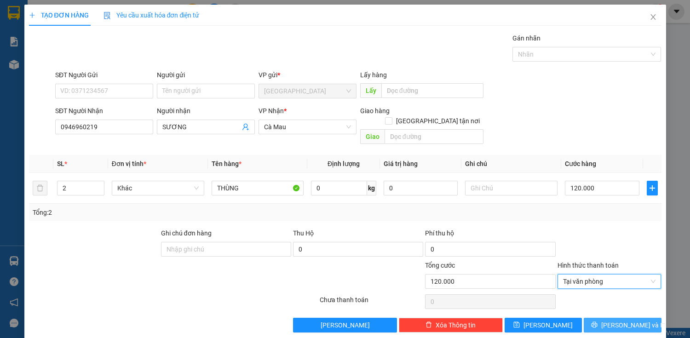
click at [336, 148] on button "[PERSON_NAME] và In" at bounding box center [622, 325] width 77 height 15
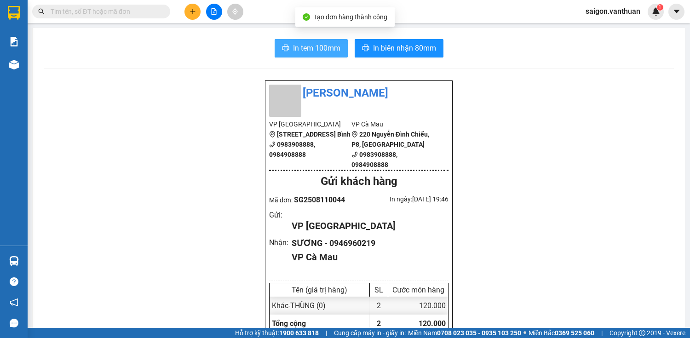
click at [305, 45] on span "In tem 100mm" at bounding box center [316, 48] width 47 height 12
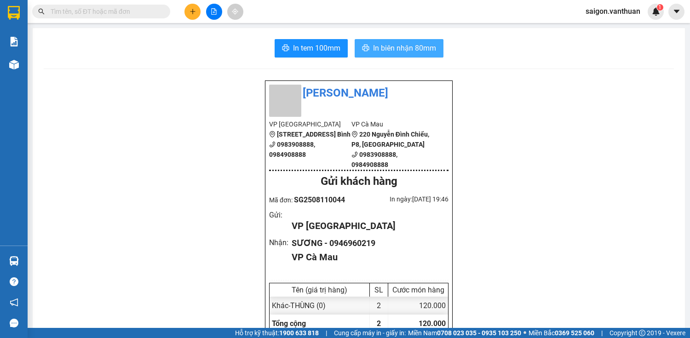
click at [336, 50] on span "In biên nhận 80mm" at bounding box center [404, 48] width 63 height 12
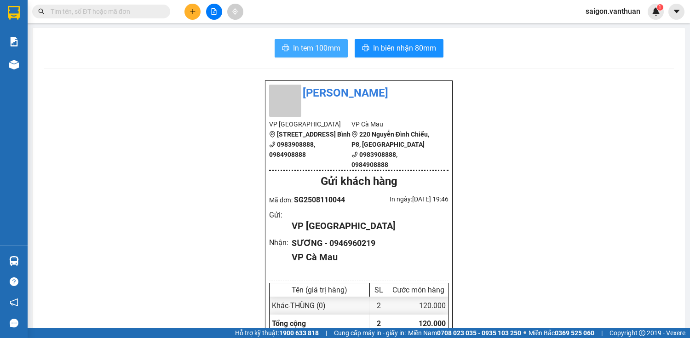
click at [328, 46] on span "In tem 100mm" at bounding box center [316, 48] width 47 height 12
